Goal: Navigation & Orientation: Find specific page/section

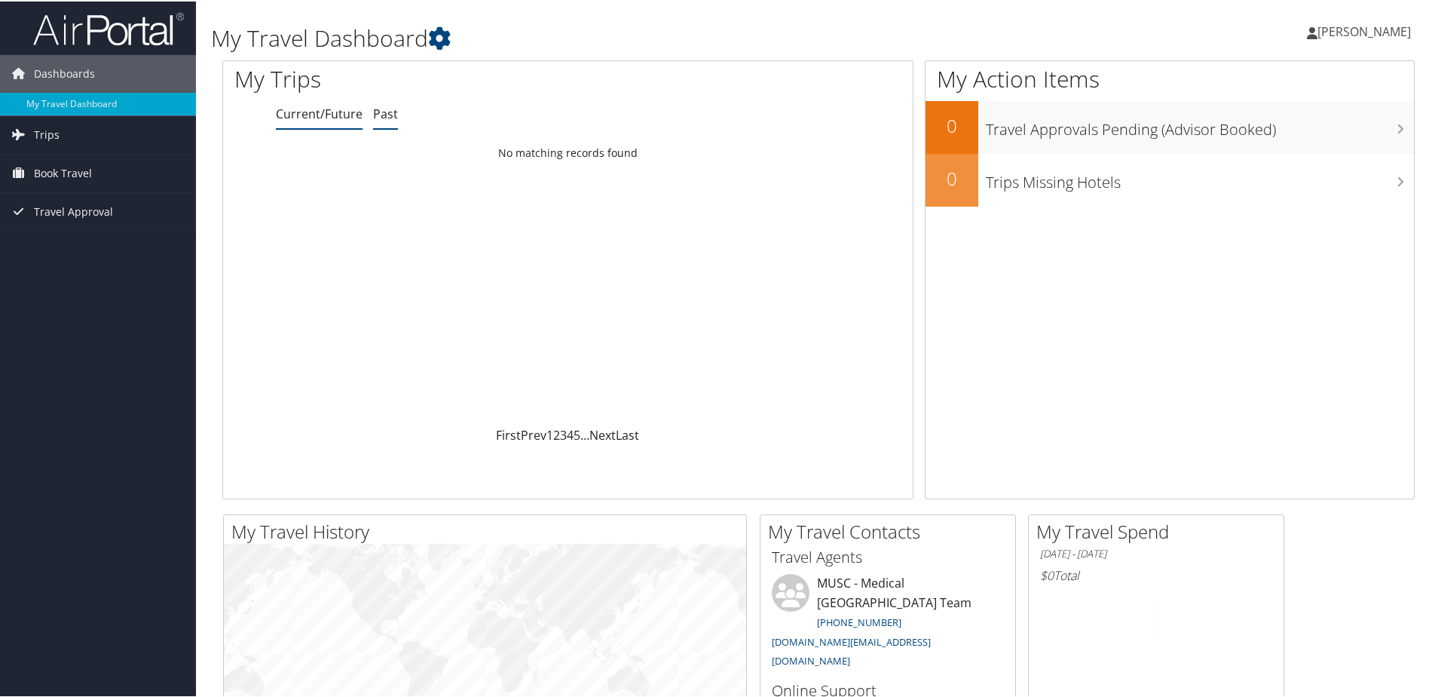
drag, startPoint x: 0, startPoint y: 0, endPoint x: 384, endPoint y: 117, distance: 401.8
click at [384, 117] on link "Past" at bounding box center [385, 112] width 25 height 17
click at [65, 132] on link "Trips" at bounding box center [98, 134] width 196 height 38
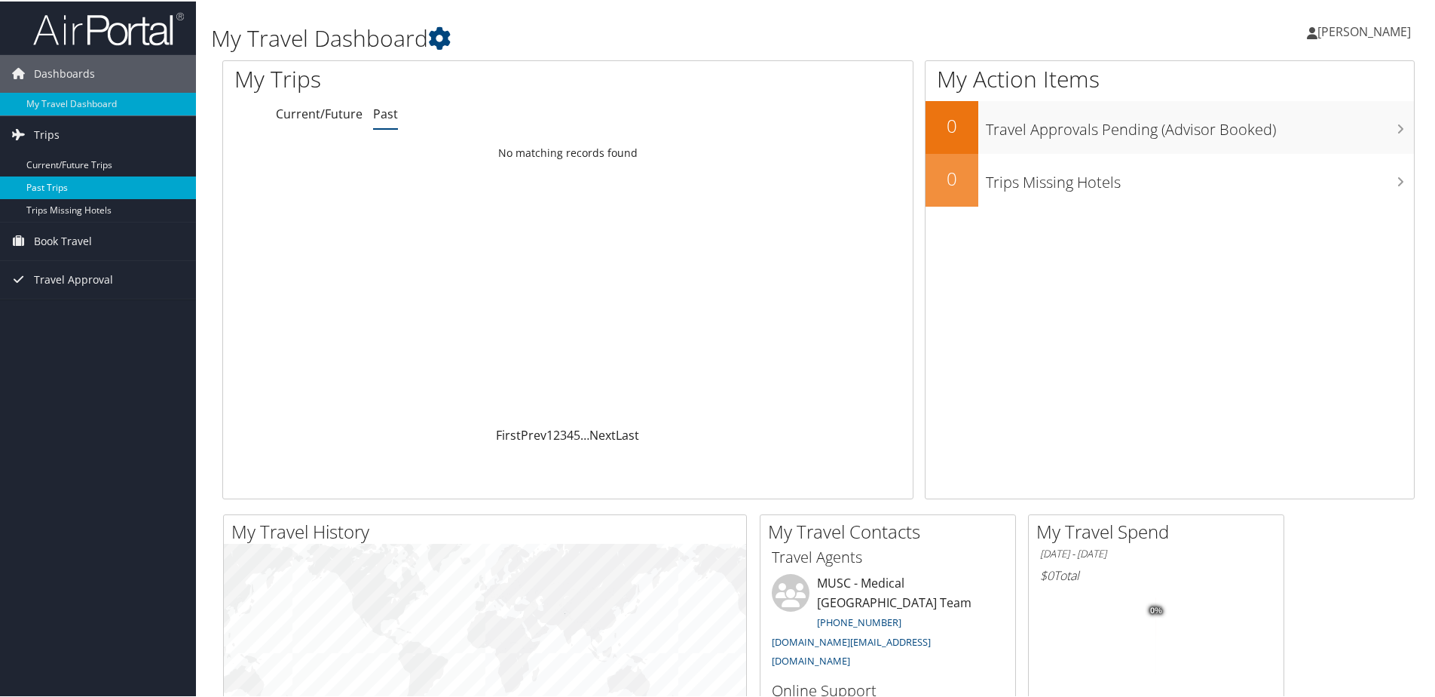
click at [62, 186] on link "Past Trips" at bounding box center [98, 186] width 196 height 23
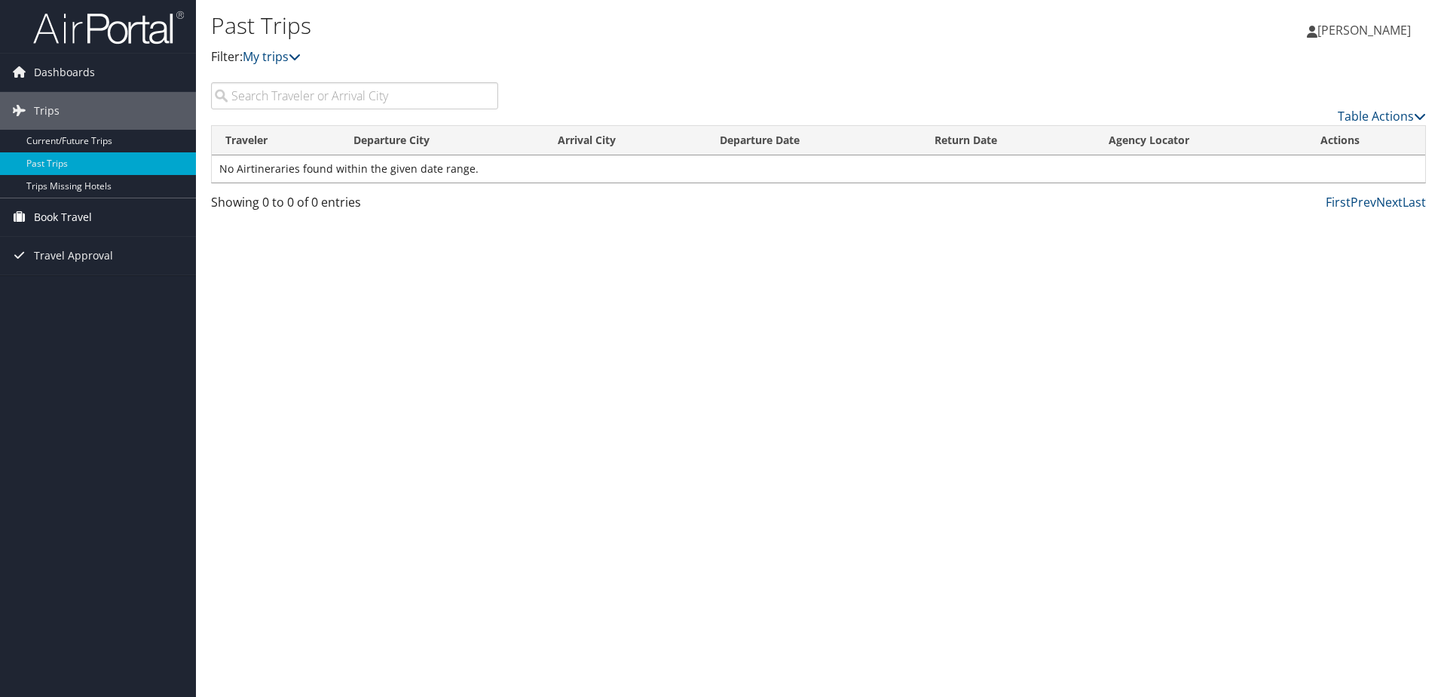
click at [62, 219] on span "Book Travel" at bounding box center [63, 217] width 58 height 38
click at [1341, 32] on span "[PERSON_NAME]" at bounding box center [1364, 30] width 93 height 17
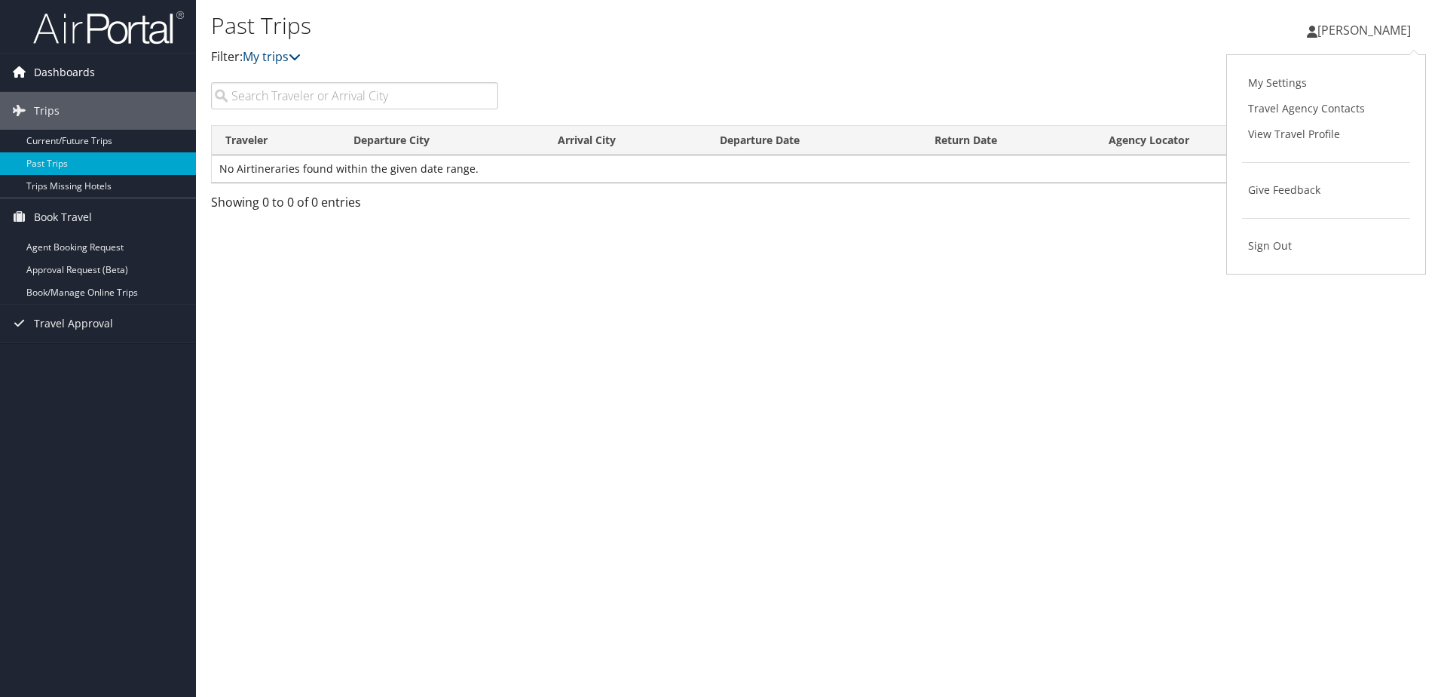
click at [56, 69] on span "Dashboards" at bounding box center [64, 73] width 61 height 38
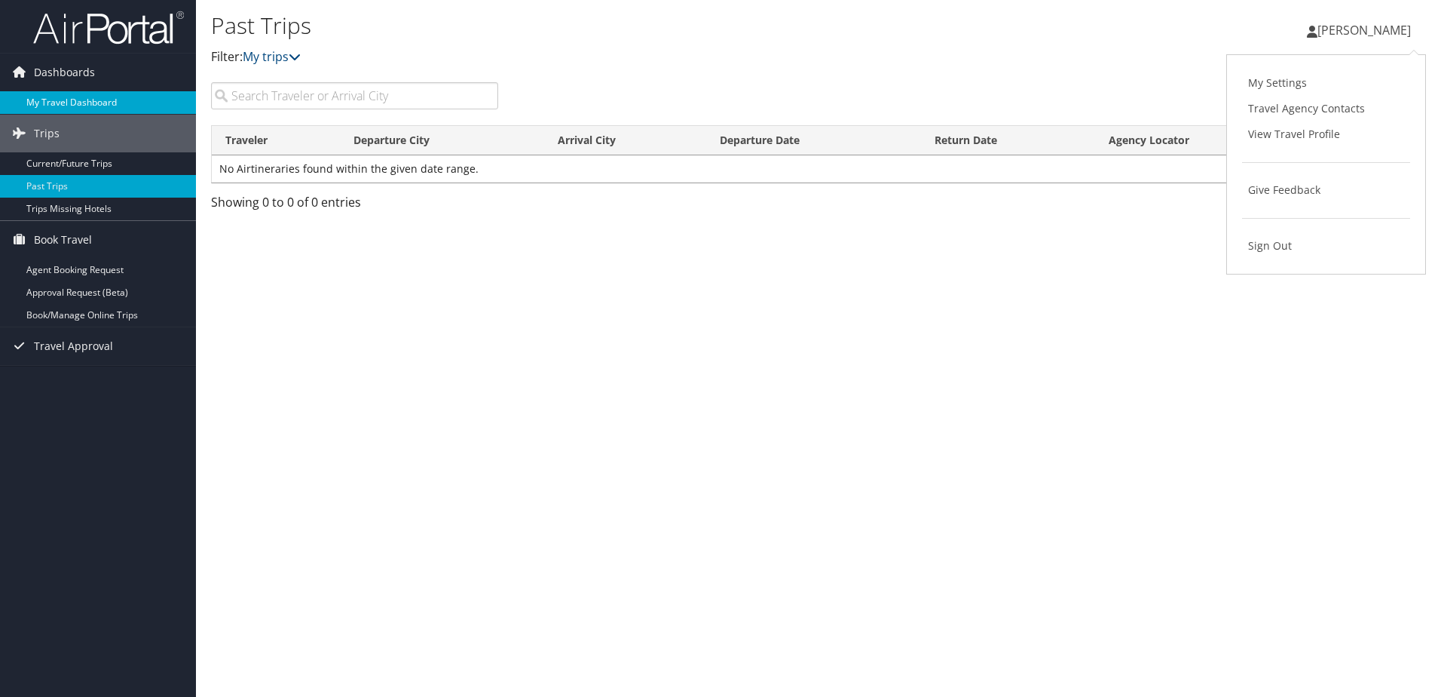
click at [79, 99] on link "My Travel Dashboard" at bounding box center [98, 102] width 196 height 23
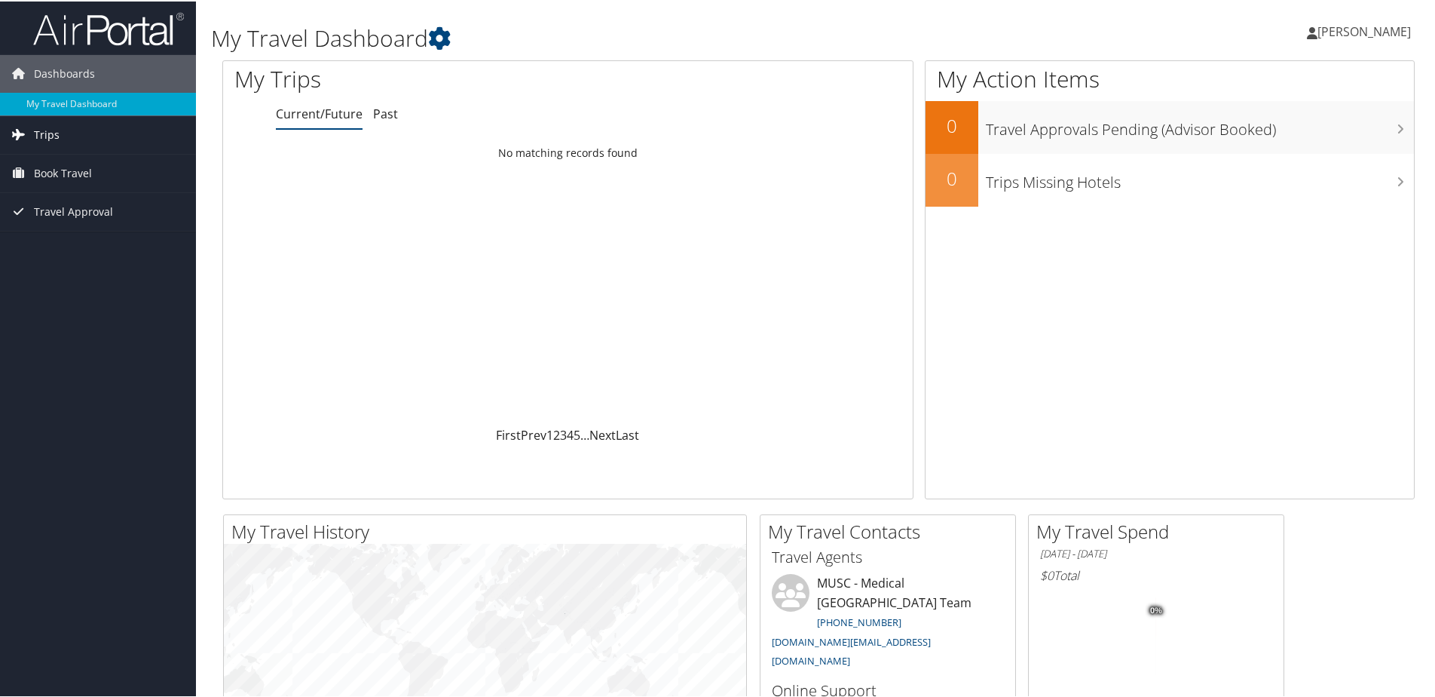
click at [44, 131] on span "Trips" at bounding box center [47, 134] width 26 height 38
